Goal: Complete application form: Complete application form

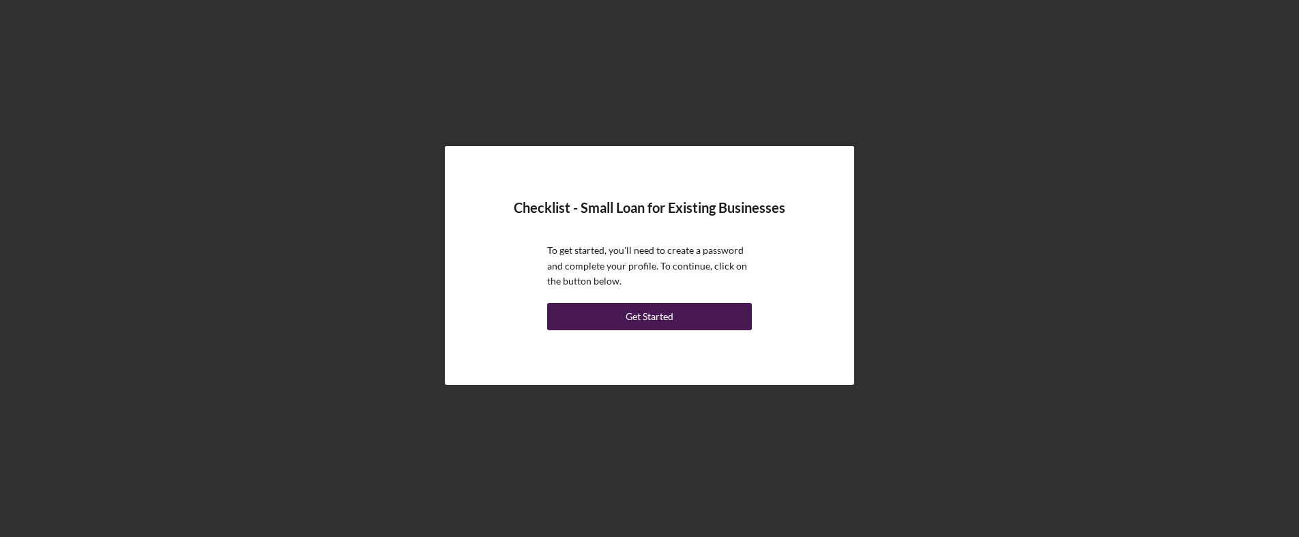
click at [666, 319] on div "Get Started" at bounding box center [650, 316] width 48 height 27
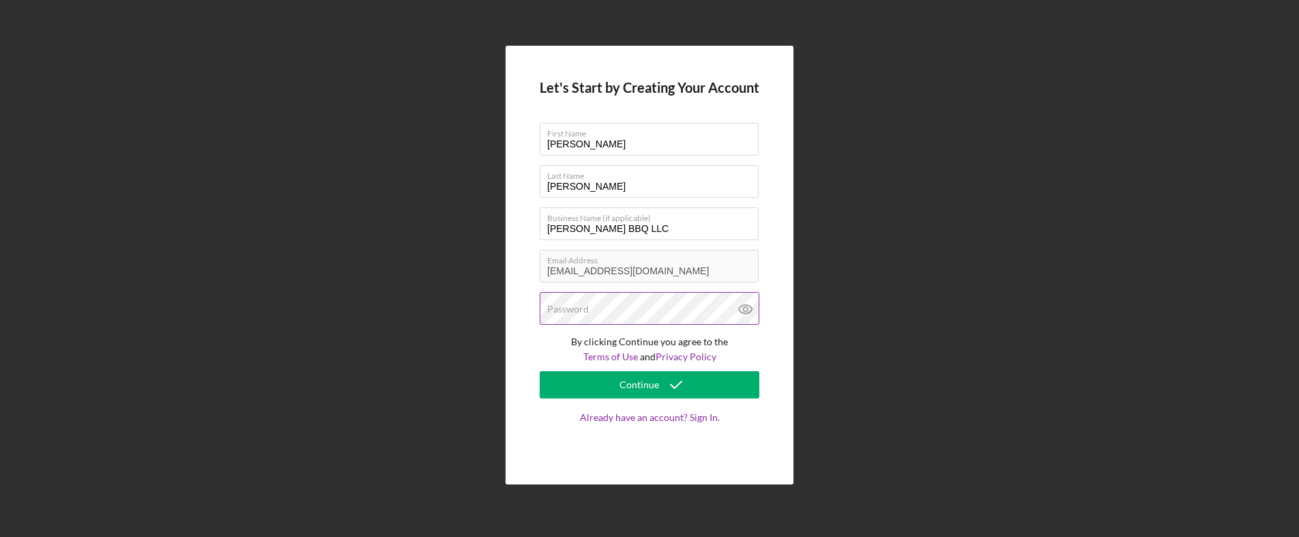
click at [613, 306] on div "Password" at bounding box center [650, 309] width 220 height 34
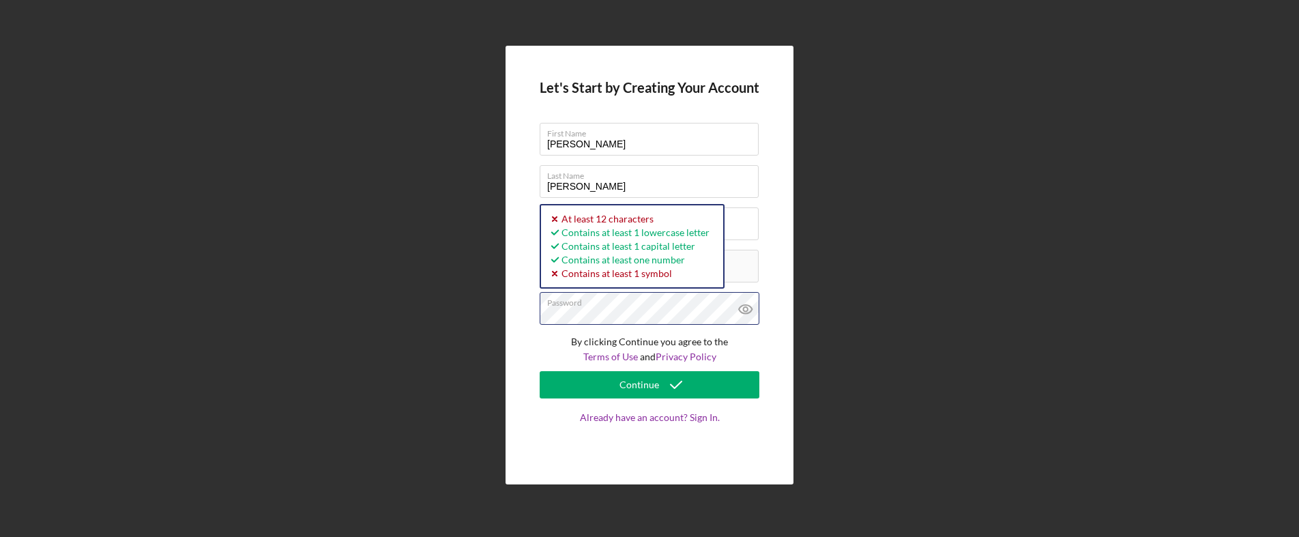
click at [540, 371] on button "Continue" at bounding box center [650, 384] width 220 height 27
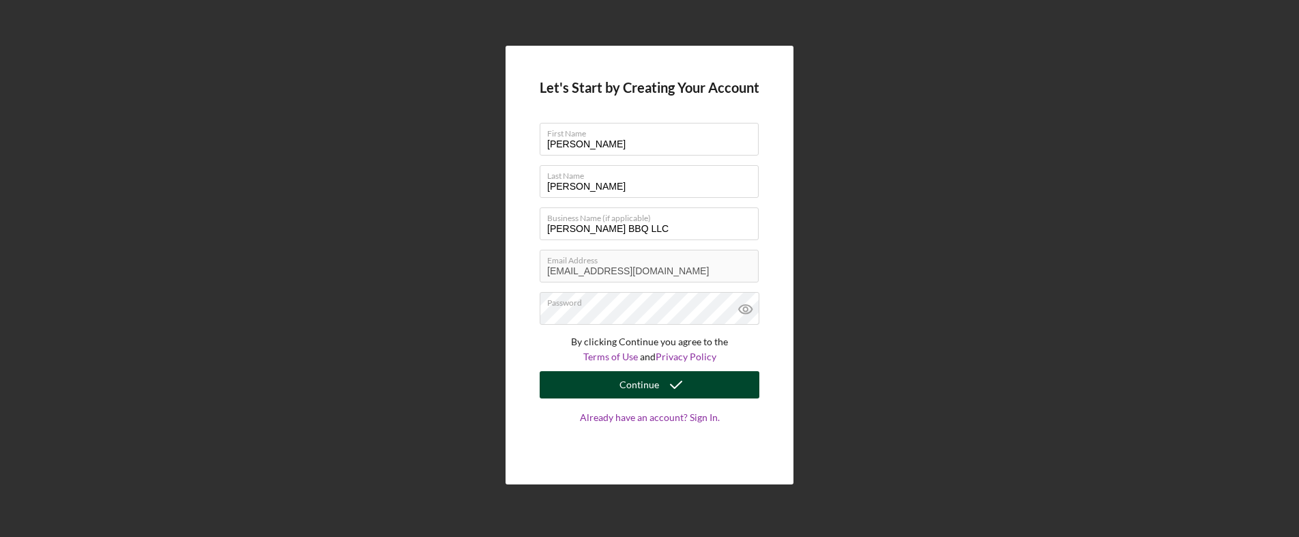
click at [669, 385] on icon "submit" at bounding box center [676, 385] width 34 height 34
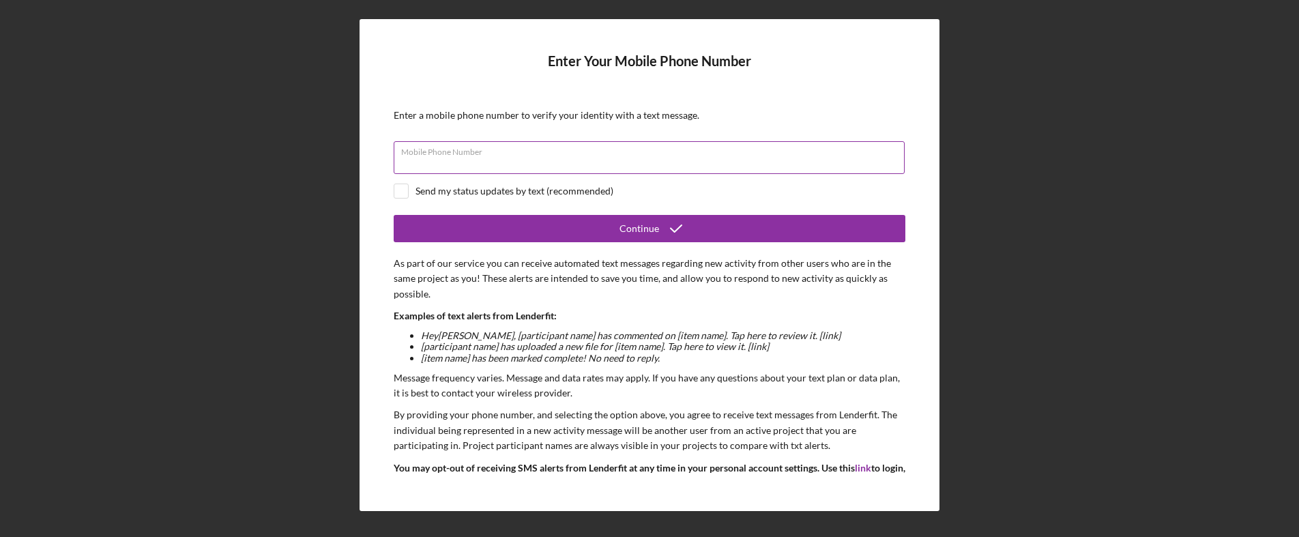
click at [508, 149] on div "Mobile Phone Number" at bounding box center [650, 158] width 512 height 34
type input "[PHONE_NUMBER]"
click at [405, 190] on input "checkbox" at bounding box center [401, 191] width 14 height 14
checkbox input "true"
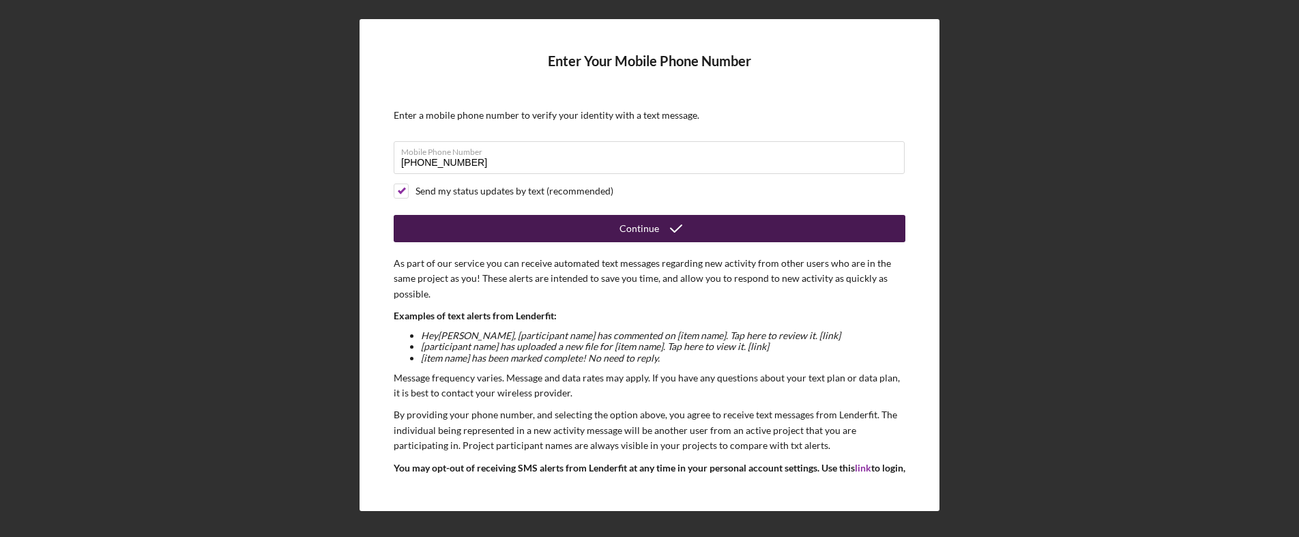
click at [497, 231] on button "Continue" at bounding box center [650, 228] width 512 height 27
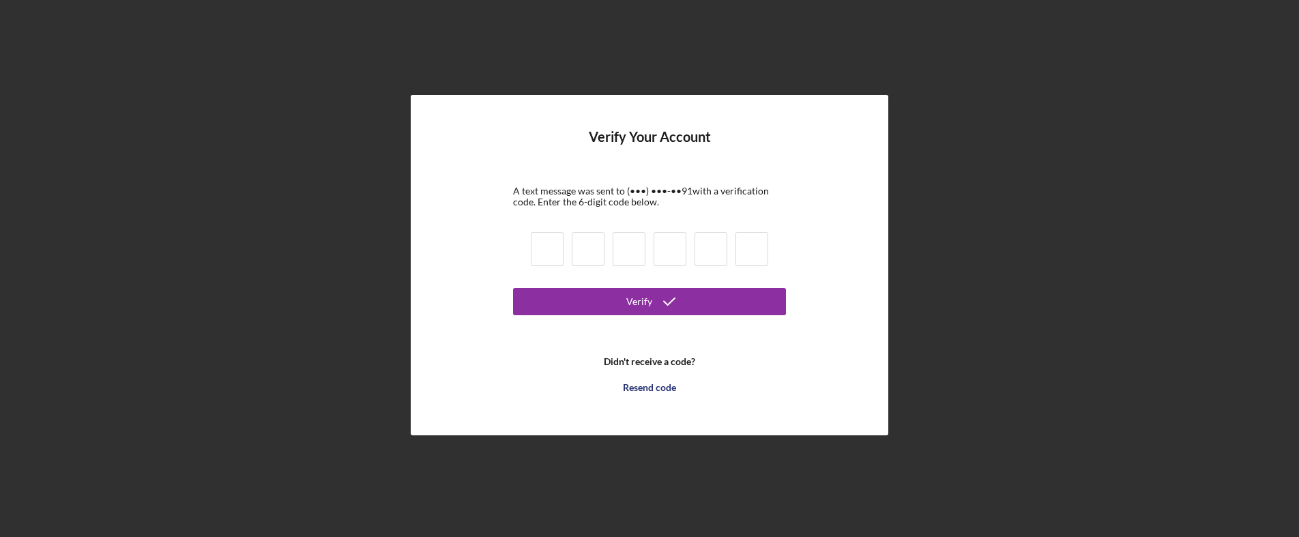
click at [543, 257] on input at bounding box center [547, 249] width 33 height 34
type input "2"
type input "8"
type input "0"
type input "8"
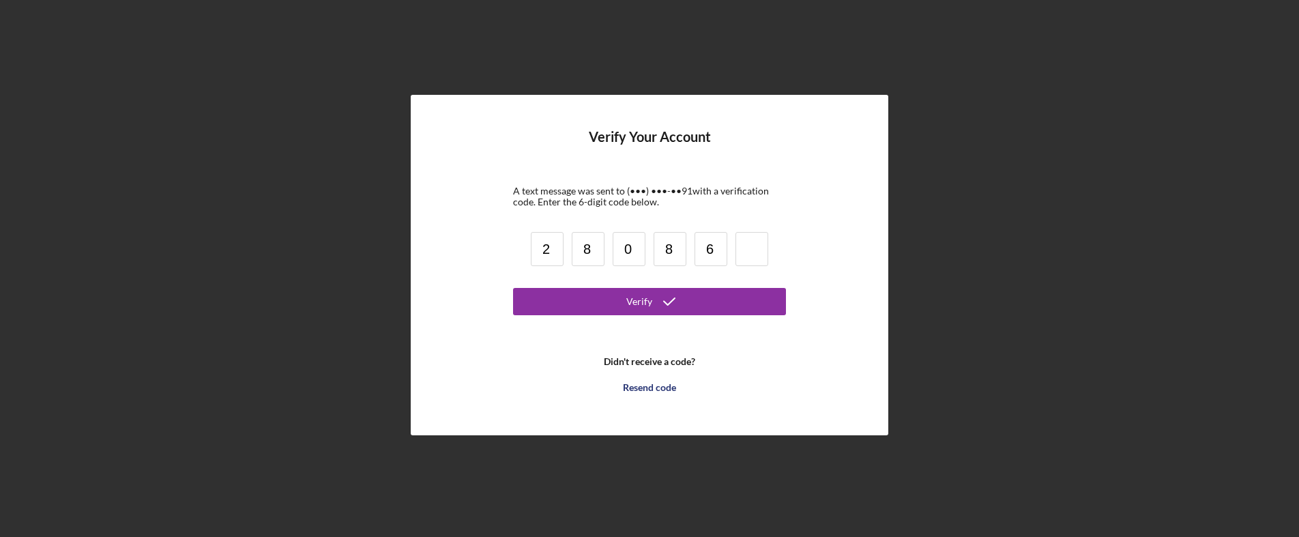
type input "6"
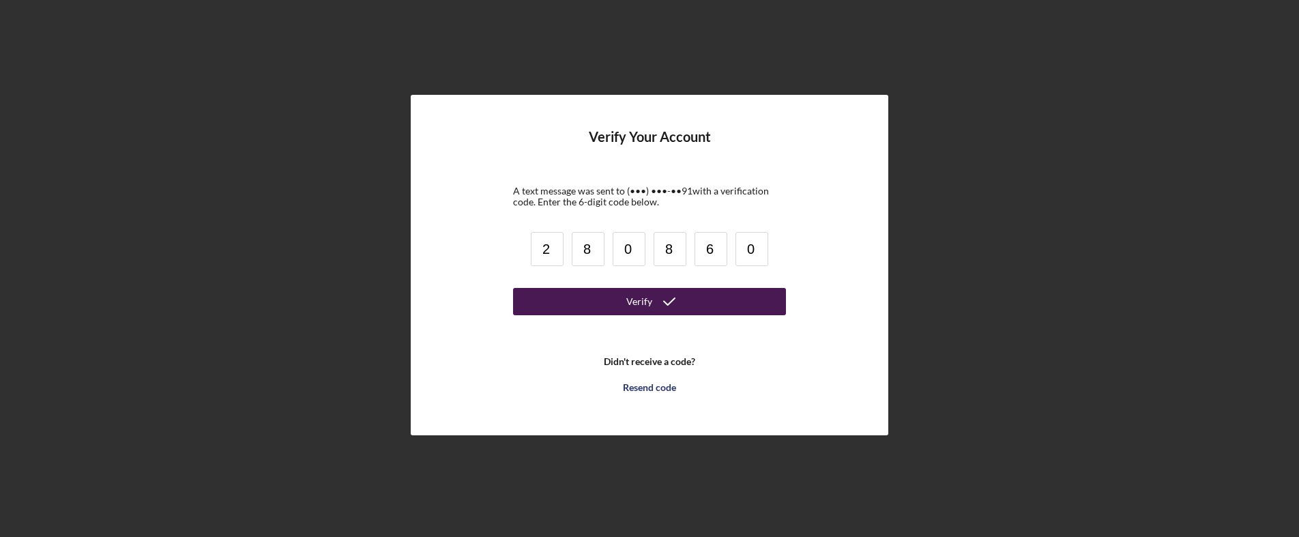
type input "0"
click at [645, 299] on div "Verify" at bounding box center [639, 301] width 26 height 27
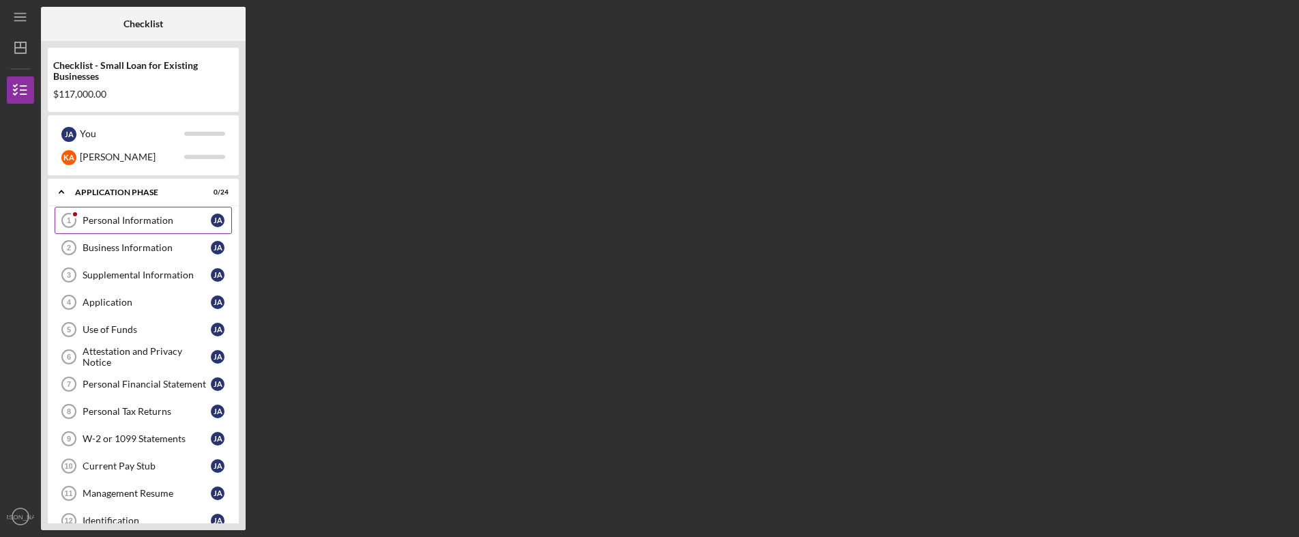
click at [139, 220] on div "Personal Information" at bounding box center [147, 220] width 128 height 11
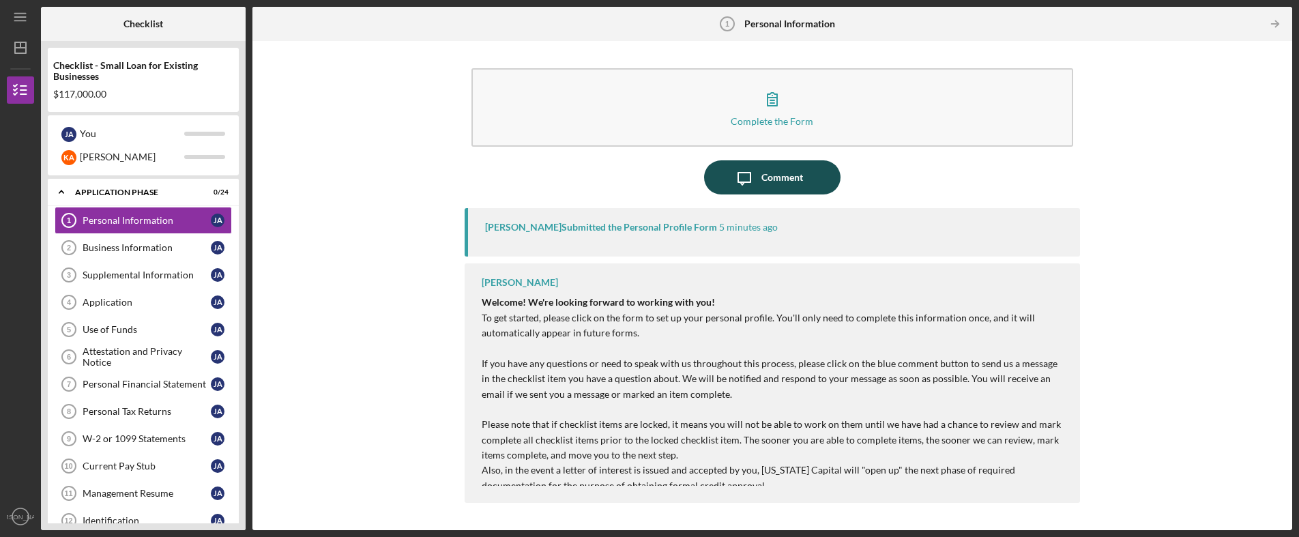
click at [785, 177] on div "Comment" at bounding box center [782, 177] width 42 height 34
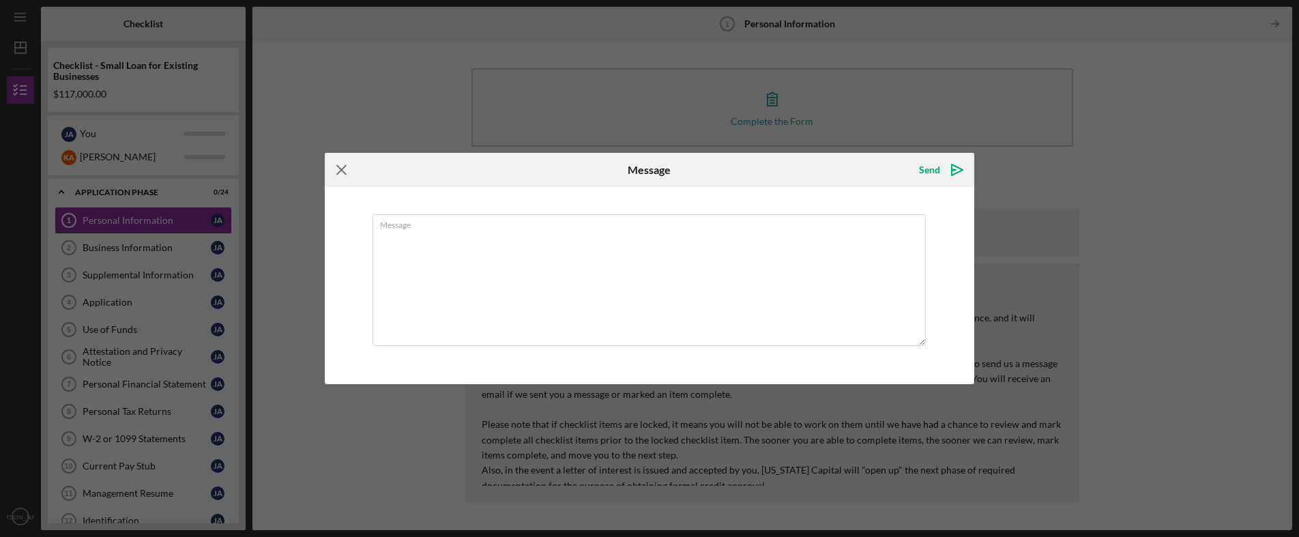
click at [340, 164] on icon "Icon/Menu Close" at bounding box center [342, 170] width 34 height 34
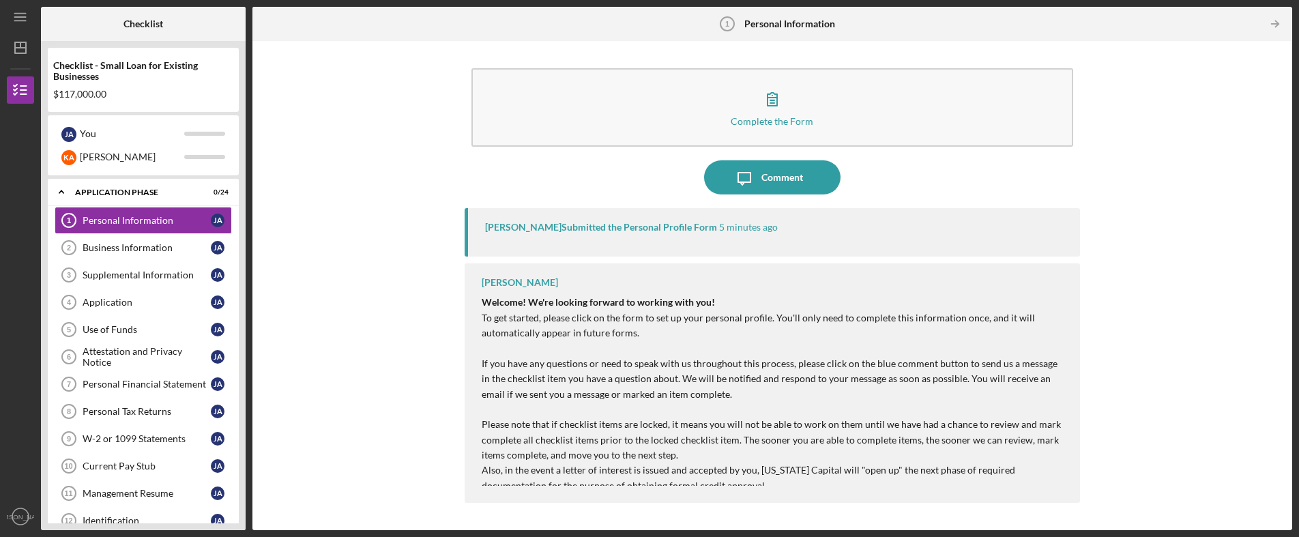
click at [557, 437] on p "To get started, please click on the form to set up your personal profile. You'l…" at bounding box center [774, 386] width 585 height 153
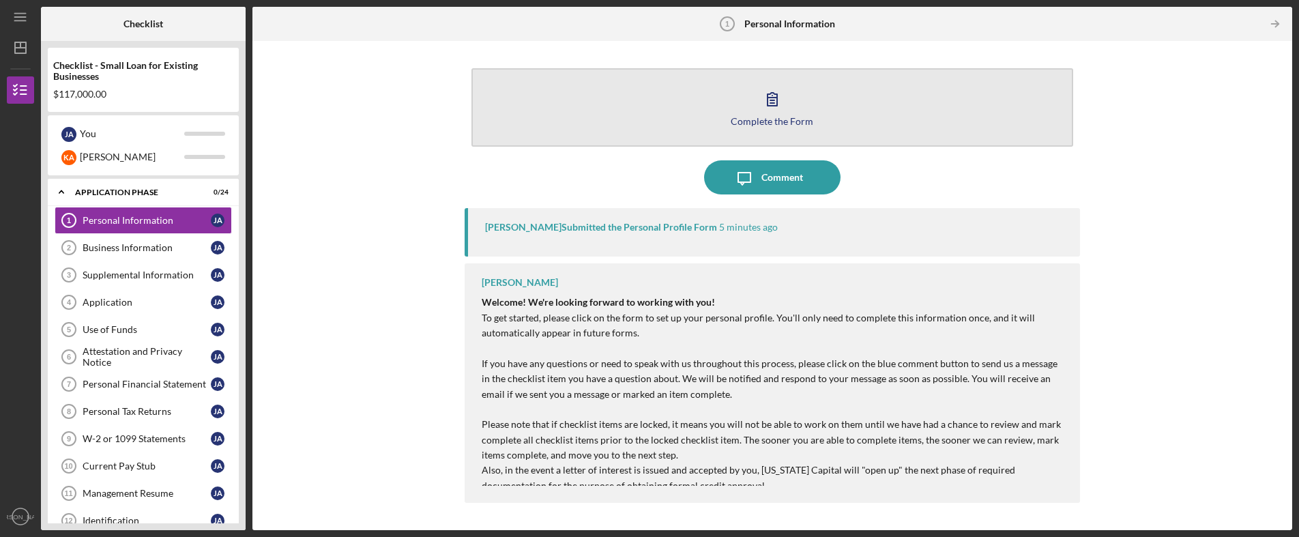
click at [778, 104] on icon "button" at bounding box center [772, 99] width 34 height 34
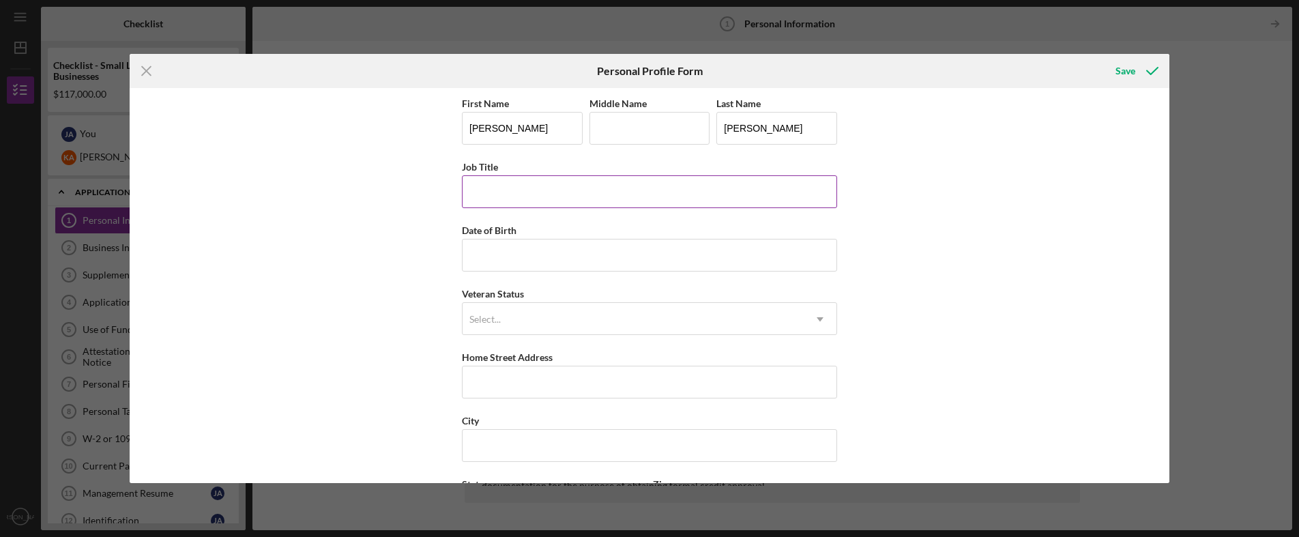
click at [534, 189] on input "Job Title" at bounding box center [649, 191] width 375 height 33
type input "Owner"
type input "[DATE]"
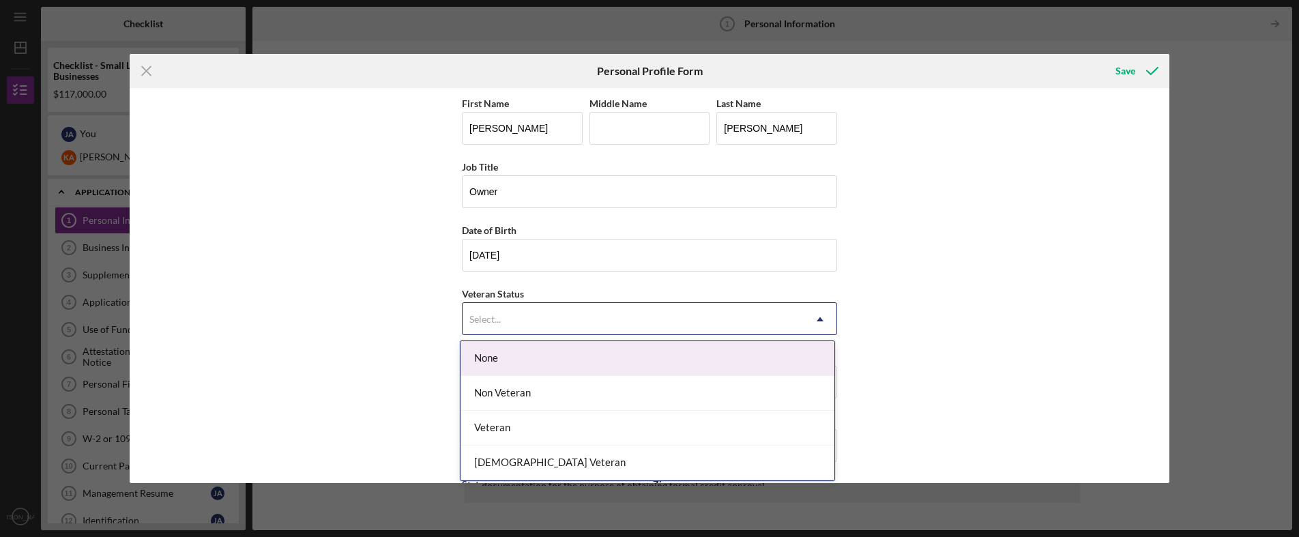
click at [547, 320] on div "Select..." at bounding box center [633, 319] width 341 height 31
click at [532, 355] on div "None" at bounding box center [648, 358] width 374 height 35
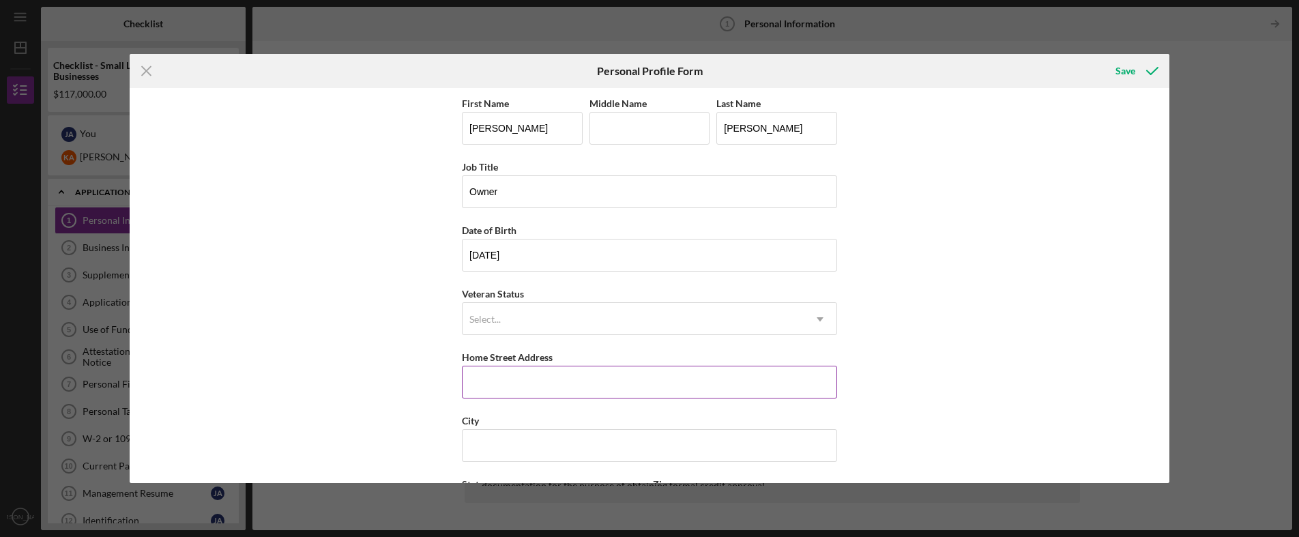
click at [528, 384] on input "Home Street Address" at bounding box center [649, 382] width 375 height 33
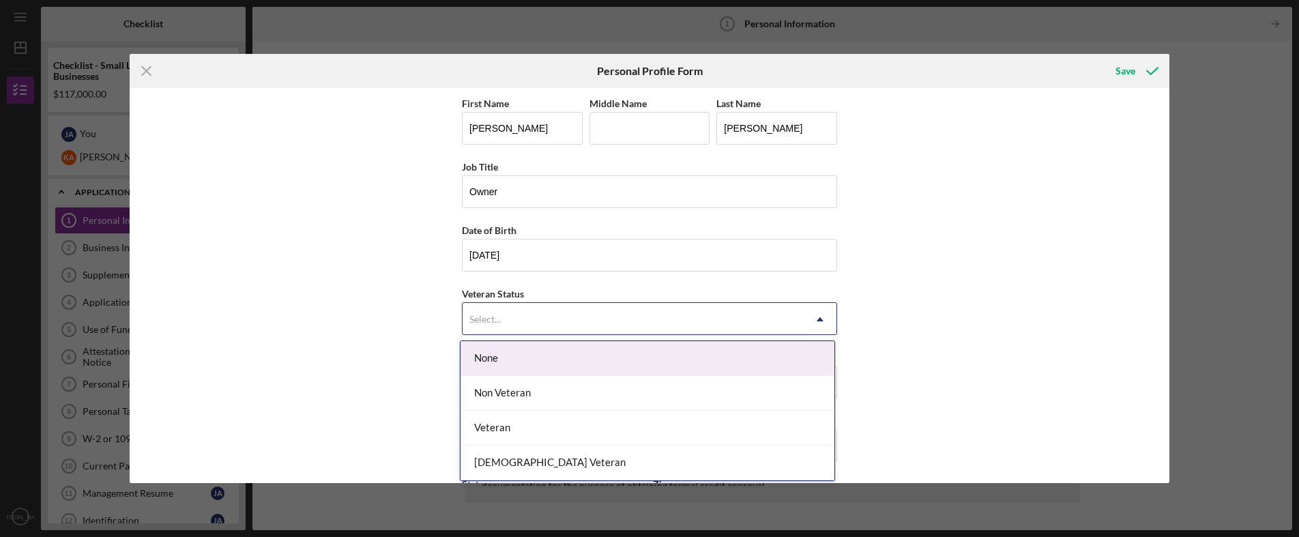
click at [482, 322] on div "Select..." at bounding box center [484, 319] width 31 height 11
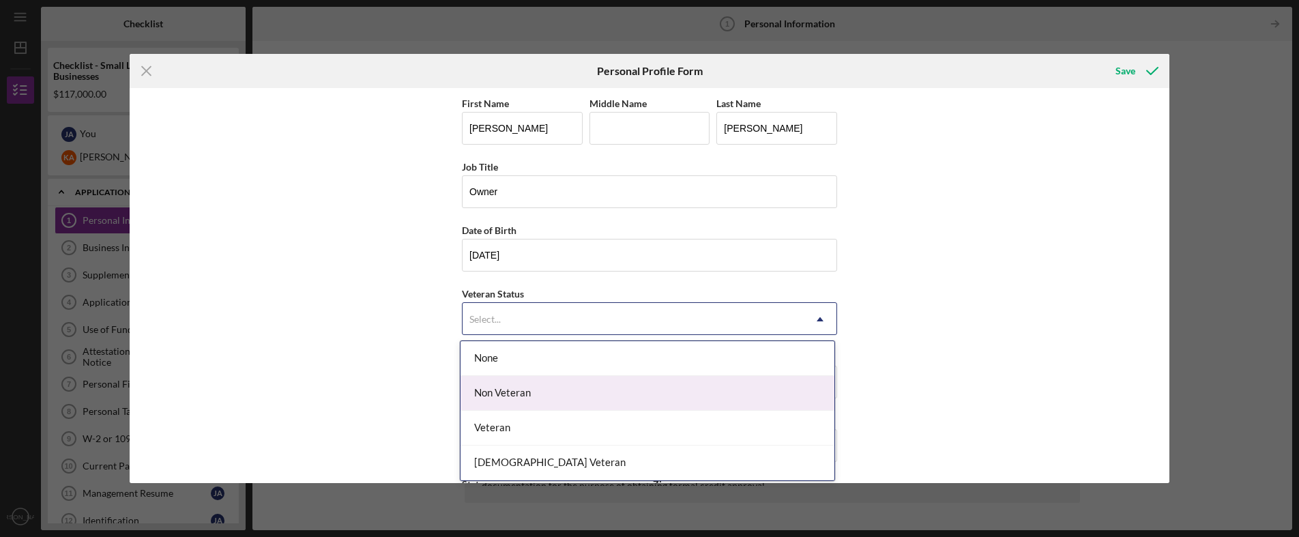
click at [487, 390] on div "Non Veteran" at bounding box center [648, 393] width 374 height 35
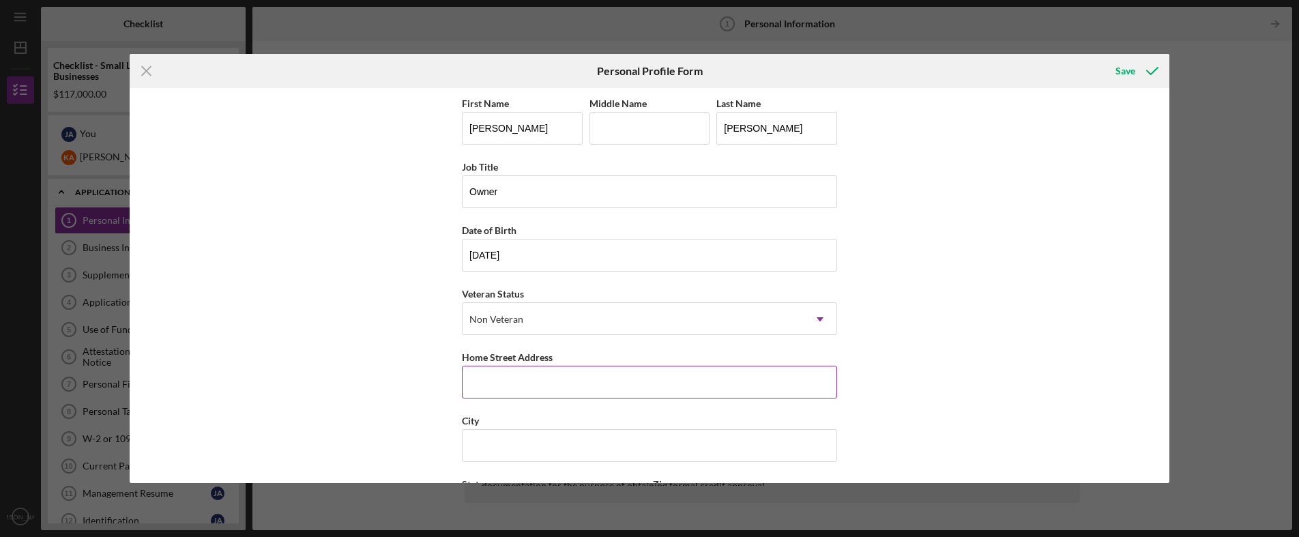
click at [510, 388] on input "Home Street Address" at bounding box center [649, 382] width 375 height 33
type input "[STREET_ADDRESS]"
type input "g"
type input "[GEOGRAPHIC_DATA]"
type input "CA"
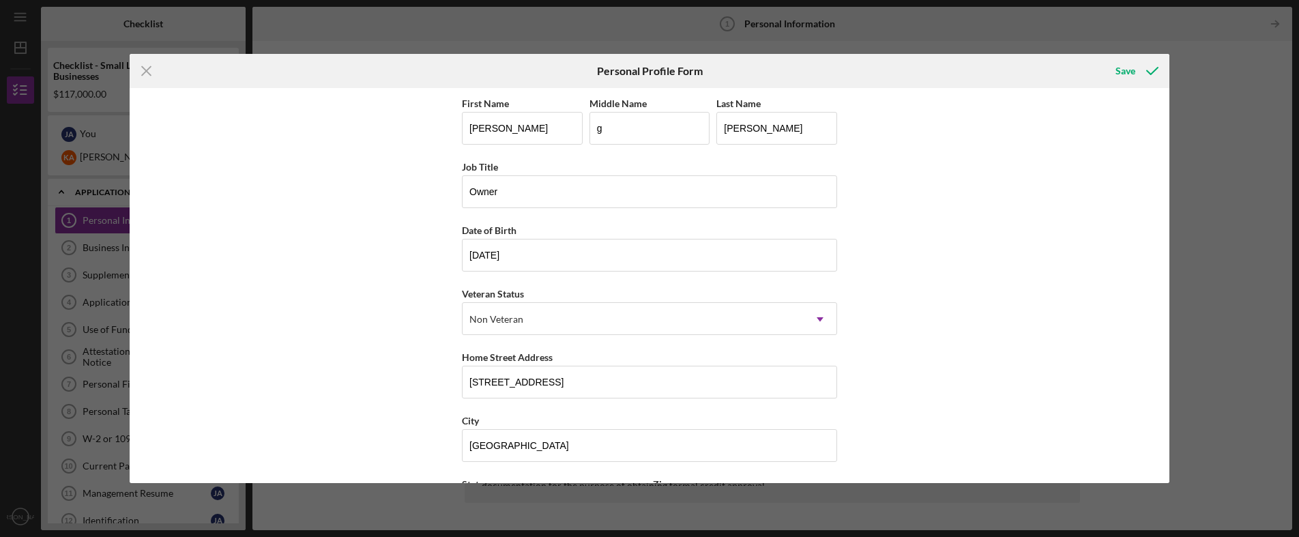
type input "95822"
type input "[GEOGRAPHIC_DATA]"
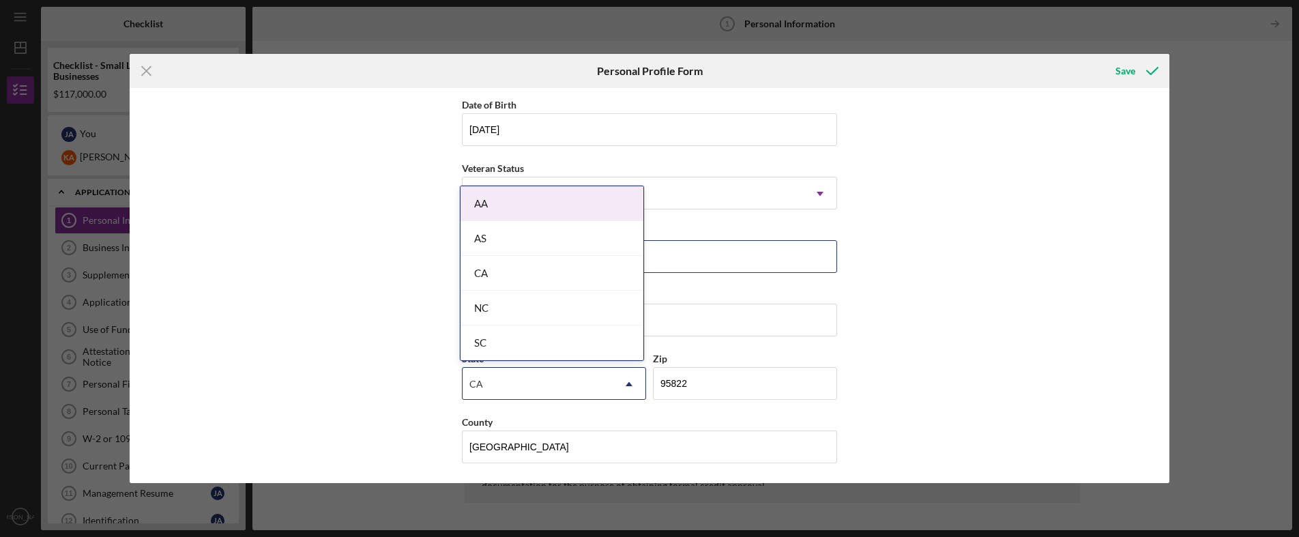
scroll to position [126, 0]
click at [541, 276] on div "CA" at bounding box center [552, 273] width 183 height 35
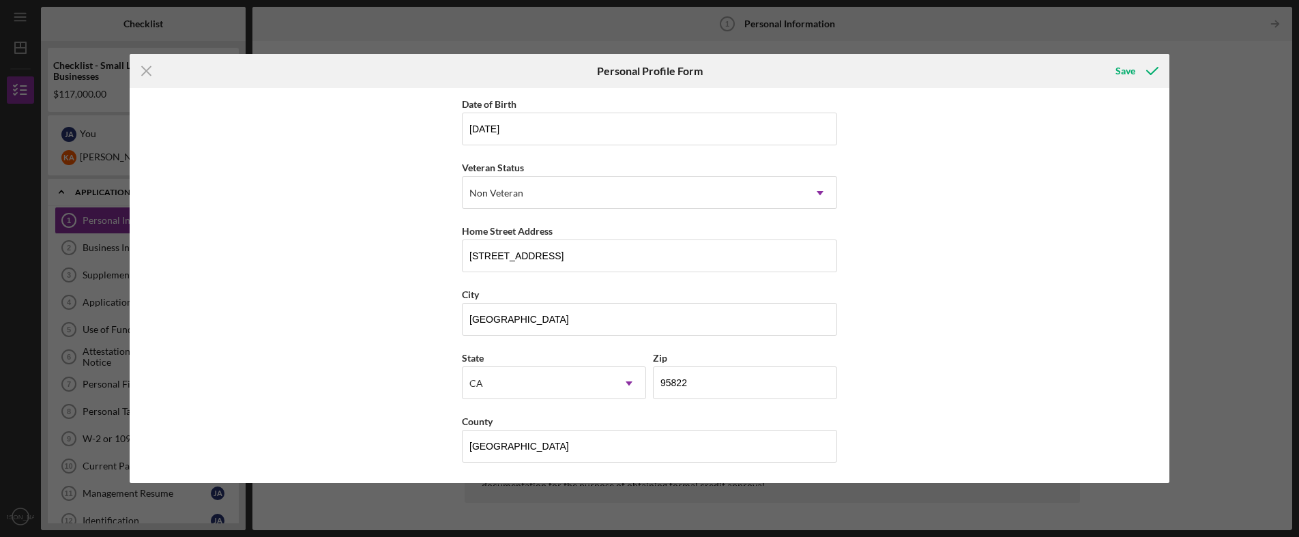
click at [421, 347] on div "First Name [PERSON_NAME] Middle Name g Last Name [PERSON_NAME] Job Title Owner …" at bounding box center [649, 286] width 1039 height 396
click at [1122, 70] on div "Save" at bounding box center [1125, 70] width 20 height 27
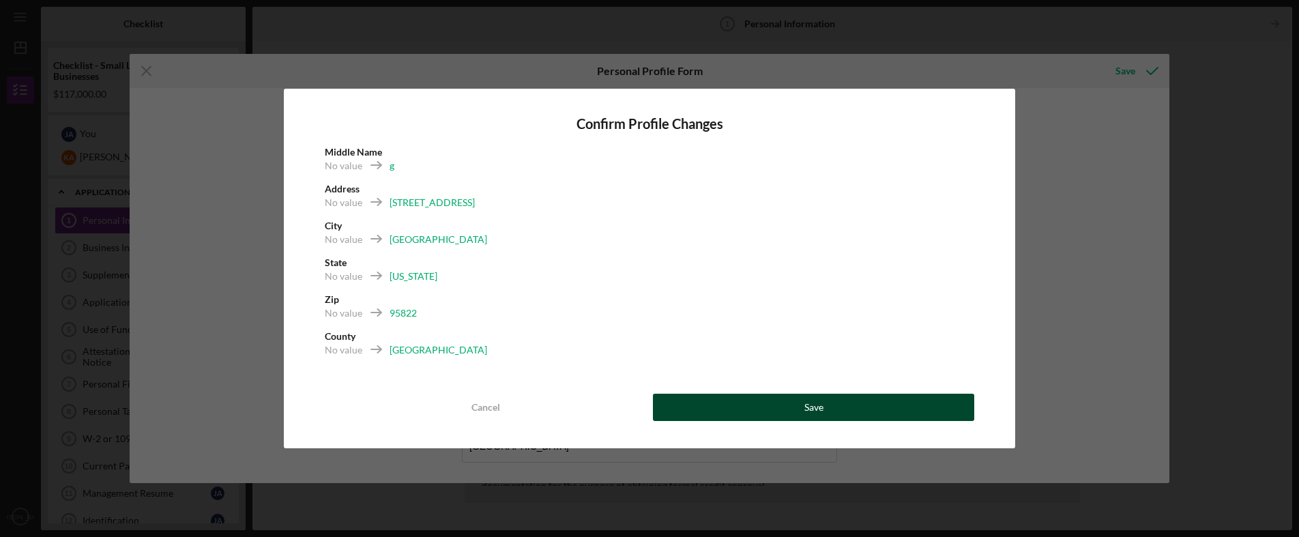
click at [810, 409] on div "Save" at bounding box center [813, 407] width 19 height 27
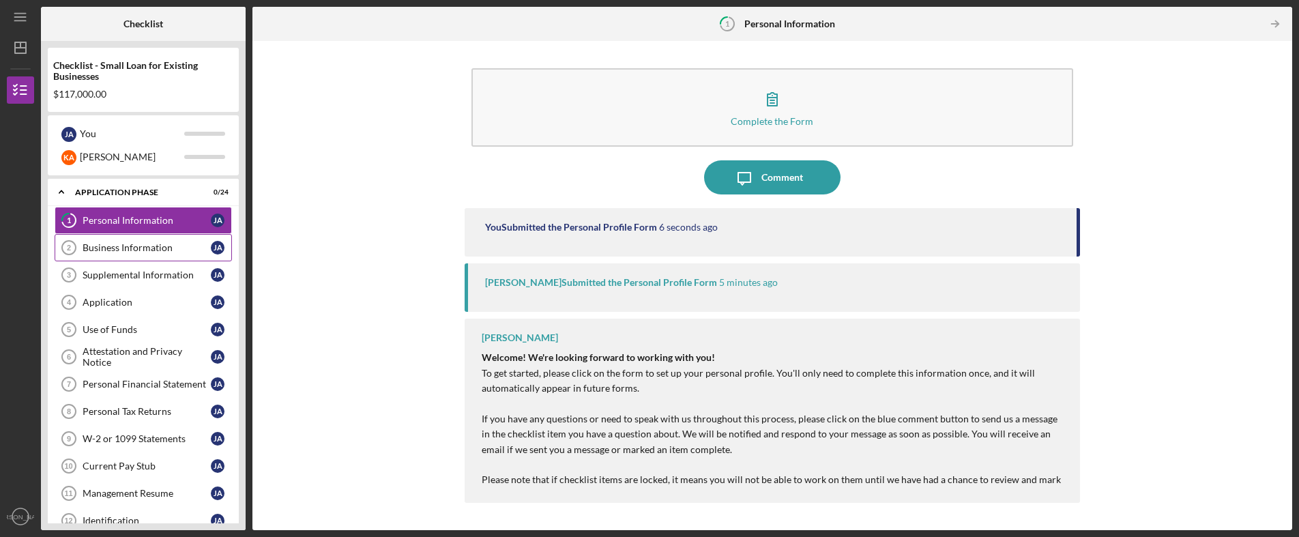
click at [121, 250] on div "Business Information" at bounding box center [147, 247] width 128 height 11
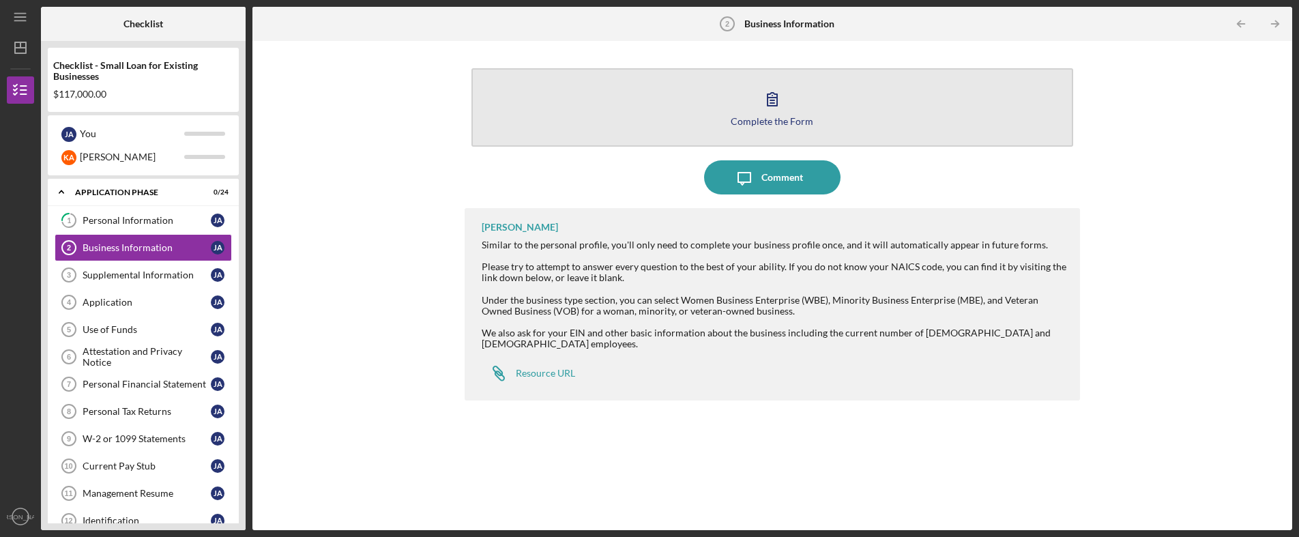
click at [783, 102] on icon "button" at bounding box center [772, 99] width 34 height 34
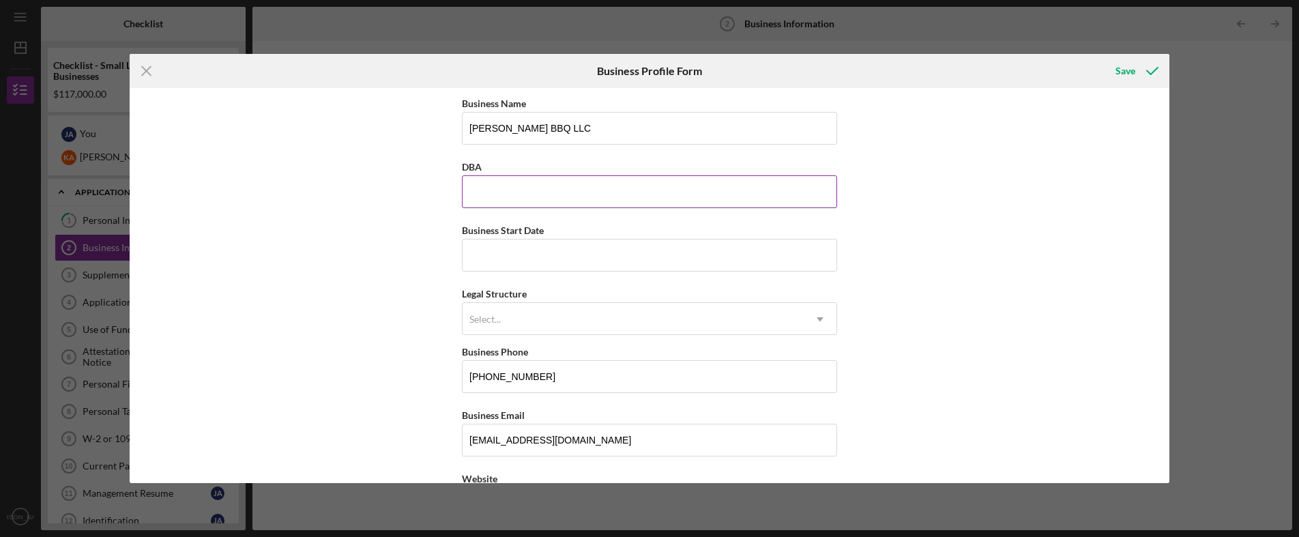
click at [538, 193] on input "DBA" at bounding box center [649, 191] width 375 height 33
type input "[PERSON_NAME] BBQ"
type input "[STREET_ADDRESS]"
type input "[GEOGRAPHIC_DATA]"
type input "CA"
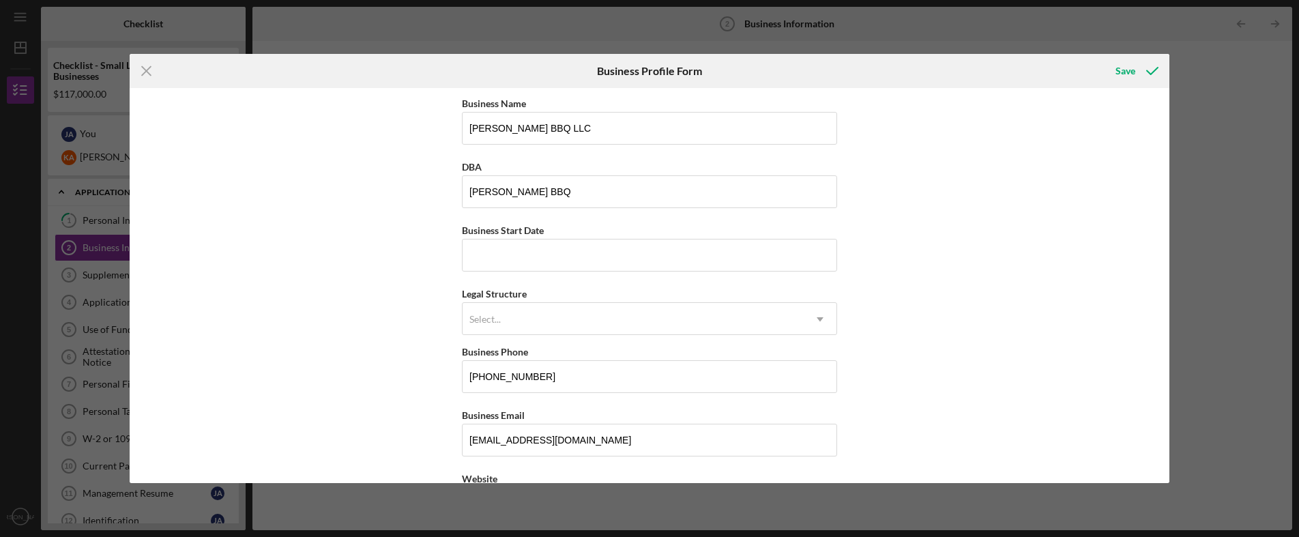
type input "95822"
type input "CA"
click at [534, 265] on input "Business Start Date" at bounding box center [649, 255] width 375 height 33
